Goal: Information Seeking & Learning: Get advice/opinions

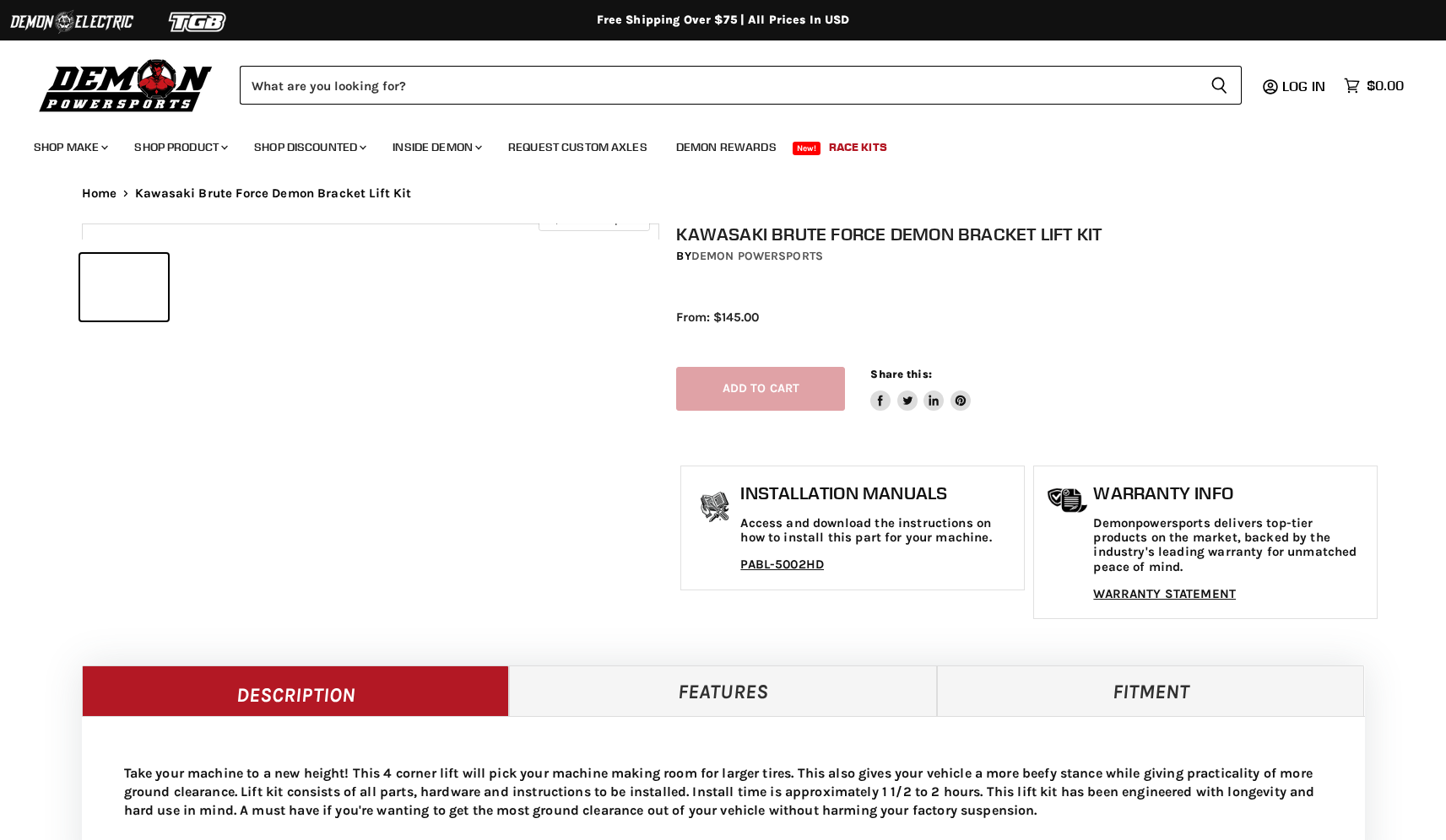
select select "******"
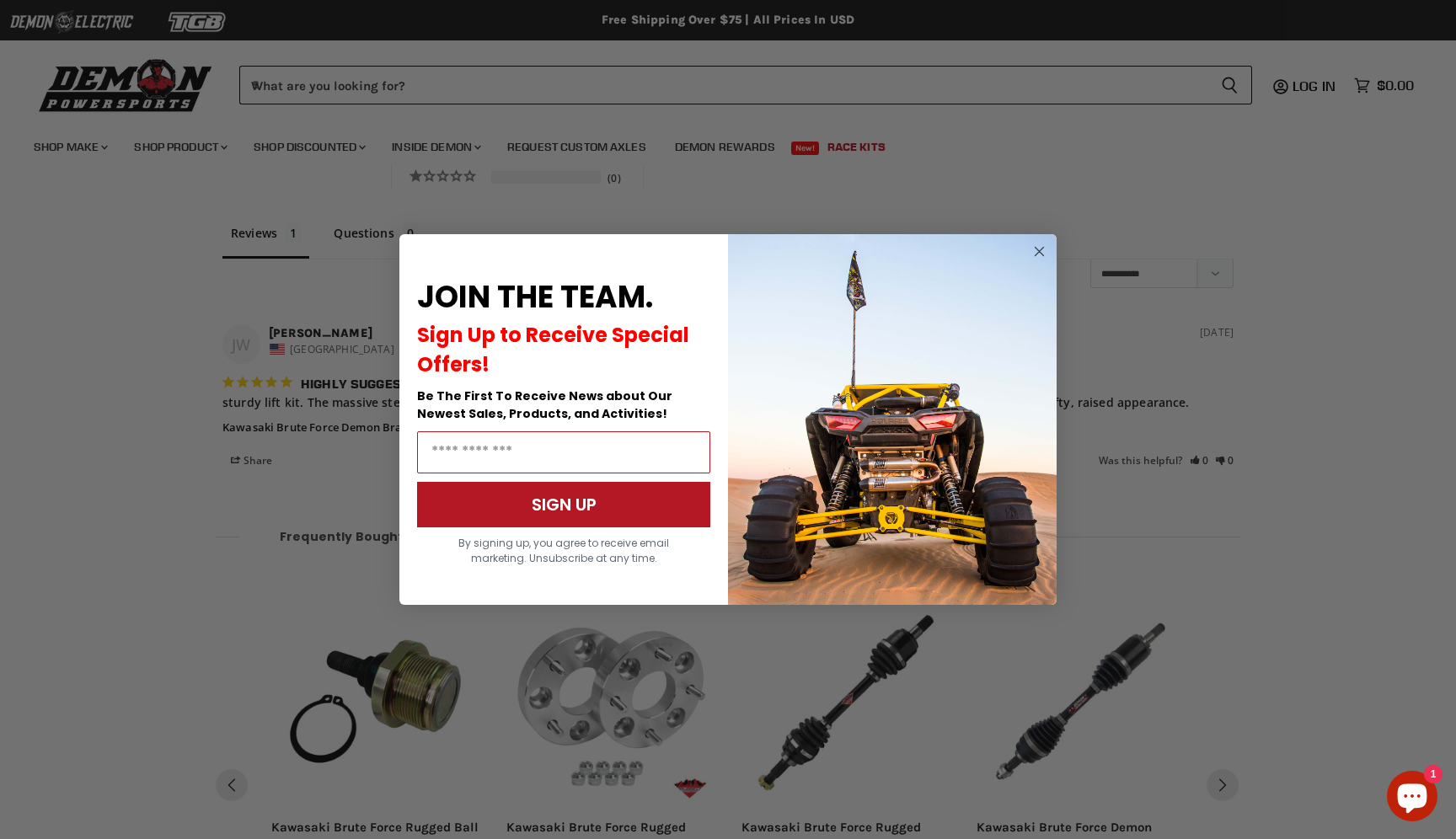
scroll to position [1398, 0]
